Goal: Task Accomplishment & Management: Manage account settings

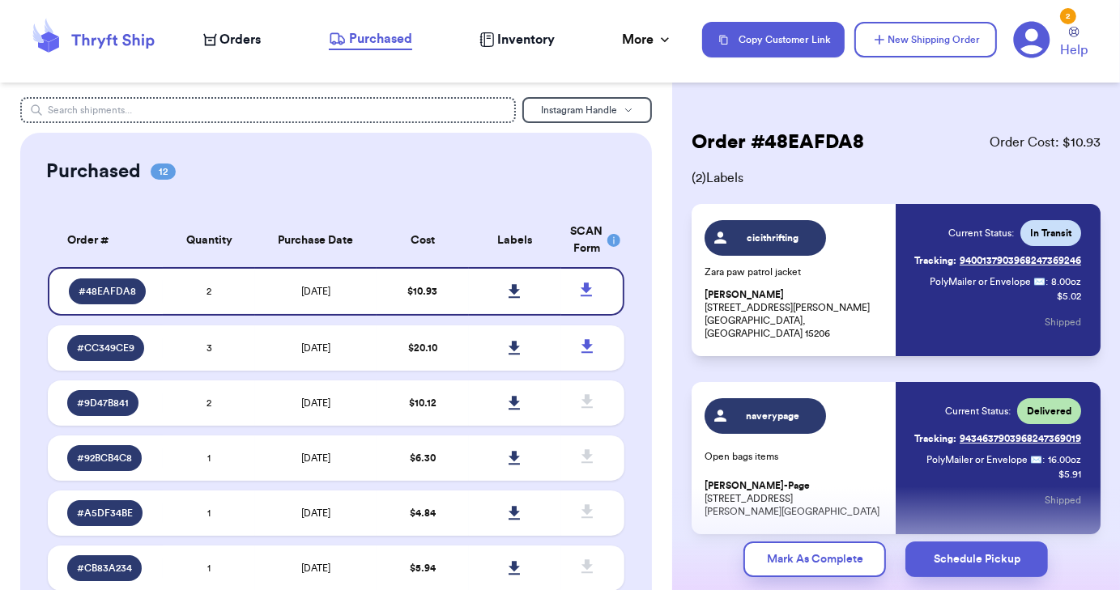
click at [235, 39] on span "Orders" at bounding box center [240, 39] width 41 height 19
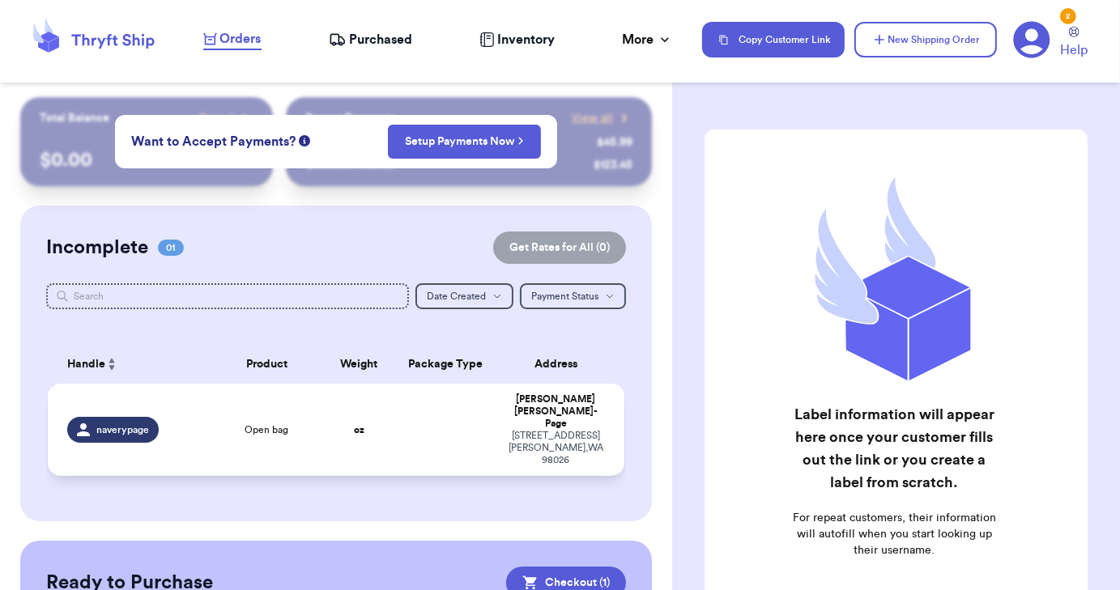
scroll to position [164, 0]
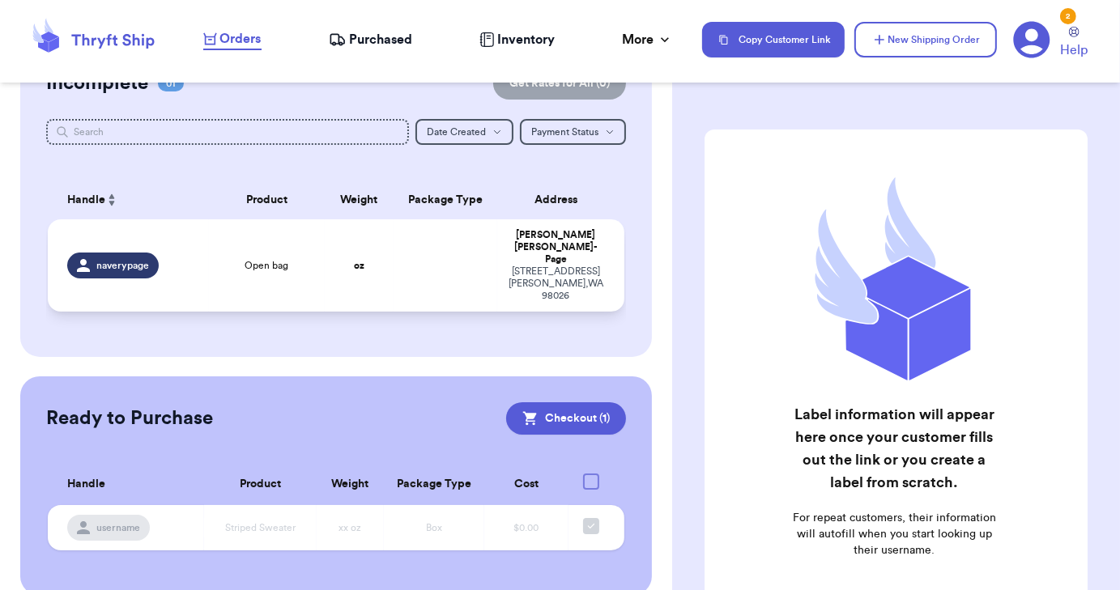
click at [573, 266] on div "14523 52nd Place West Edmonds , WA 98026" at bounding box center [556, 284] width 98 height 36
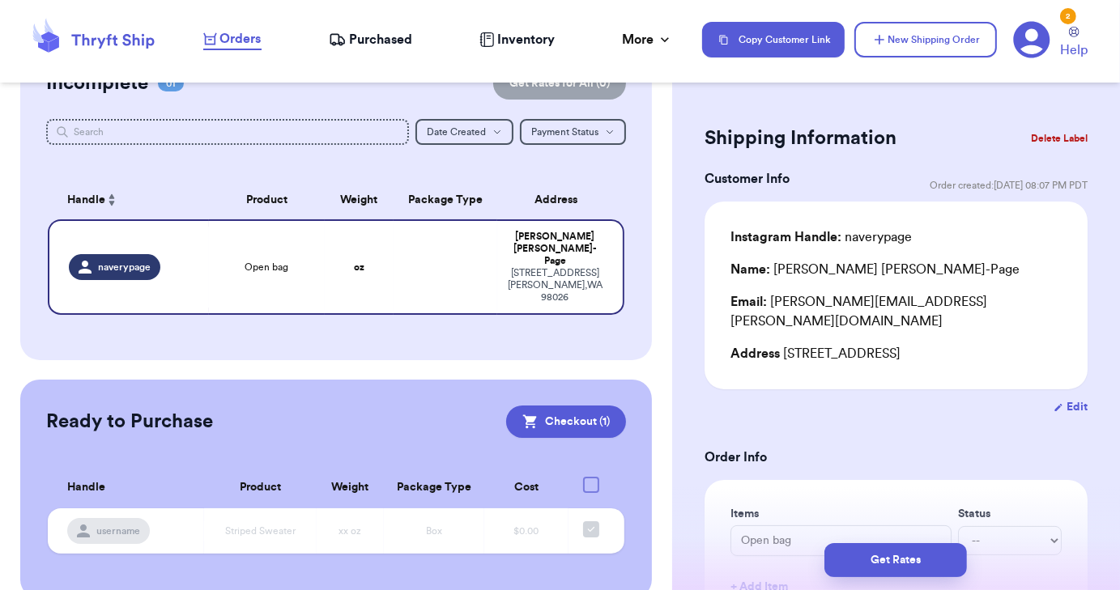
scroll to position [6, 0]
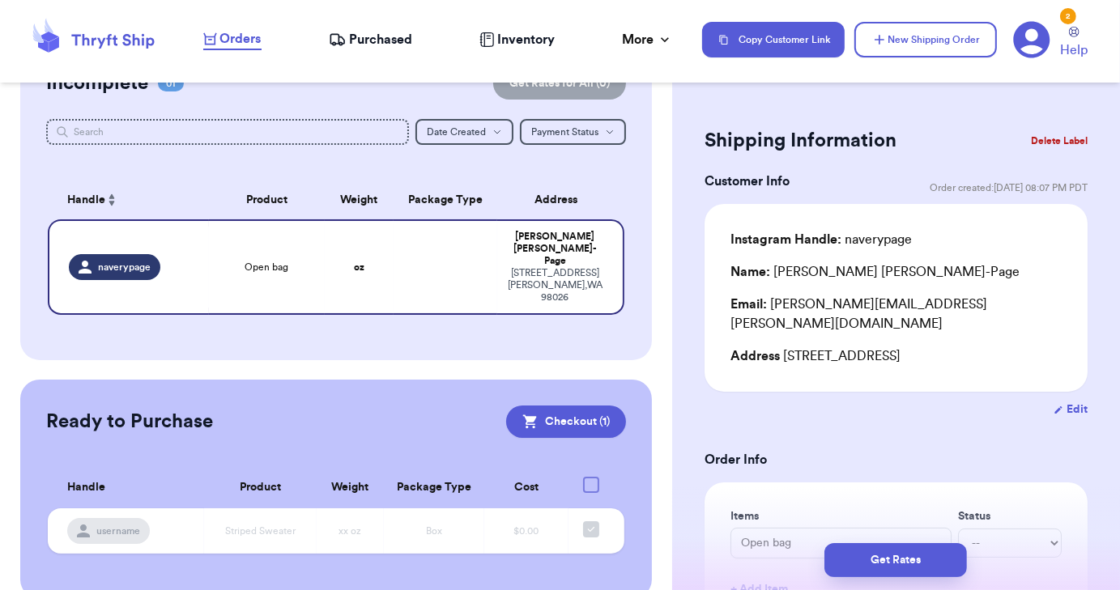
click at [1030, 140] on button "Delete Label" at bounding box center [1059, 141] width 70 height 36
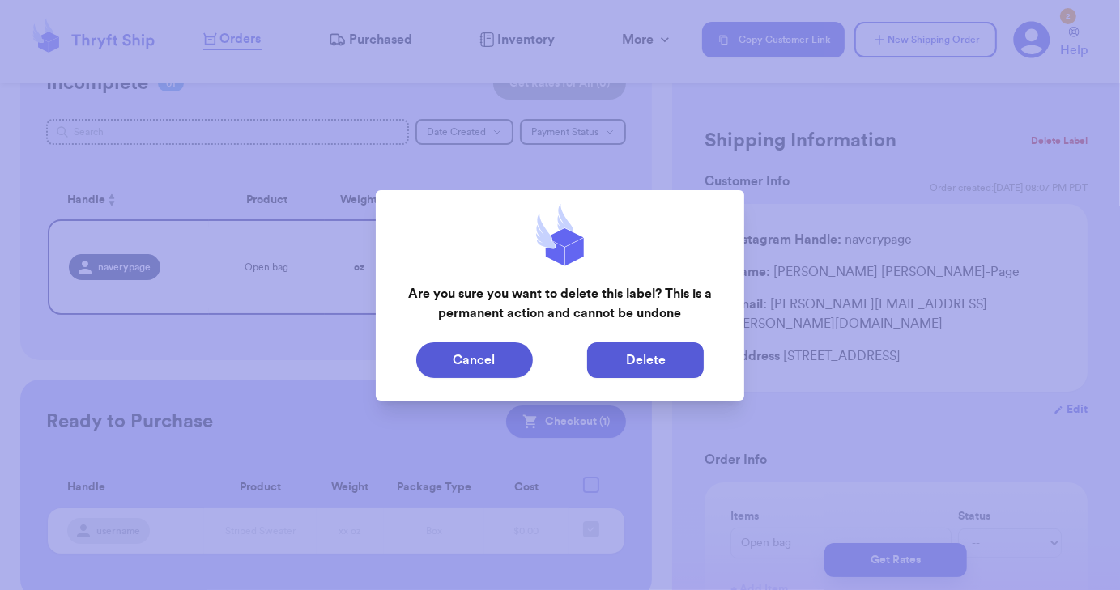
click at [648, 360] on button "Delete" at bounding box center [645, 361] width 117 height 36
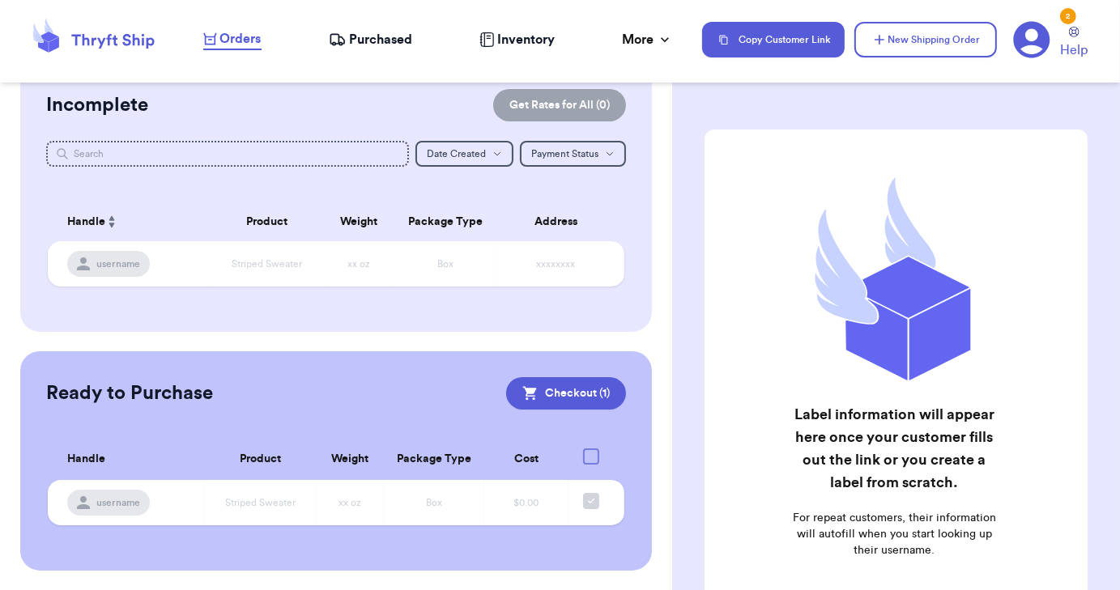
scroll to position [142, 0]
